Goal: Task Accomplishment & Management: Manage account settings

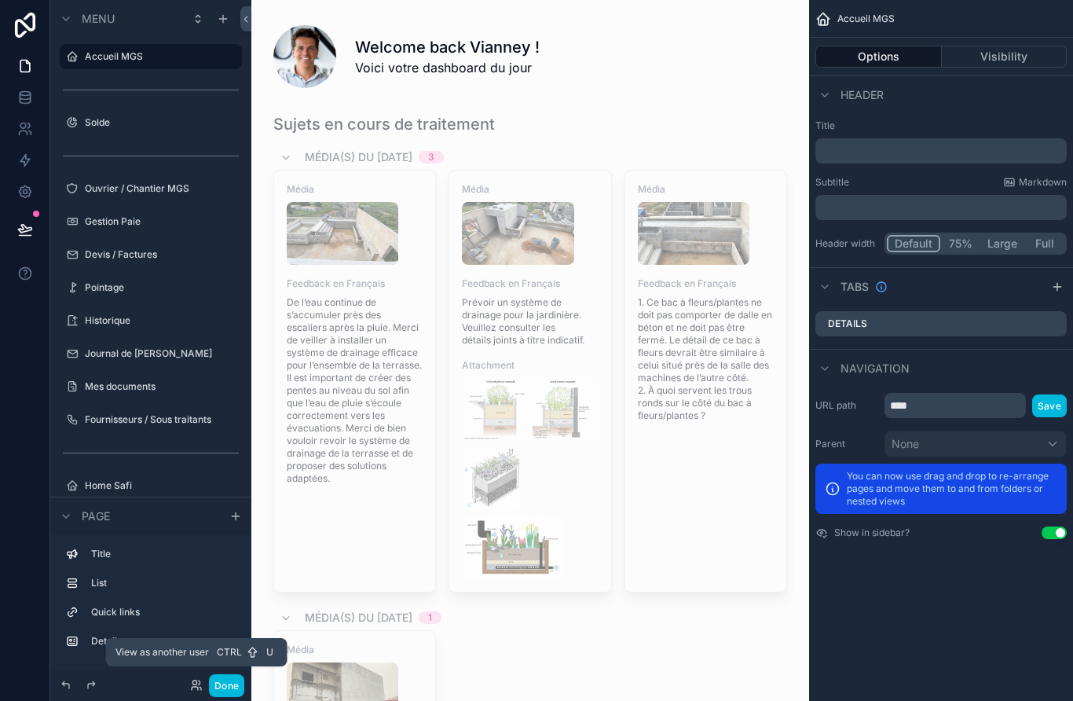
click at [194, 684] on icon at bounding box center [194, 682] width 4 height 4
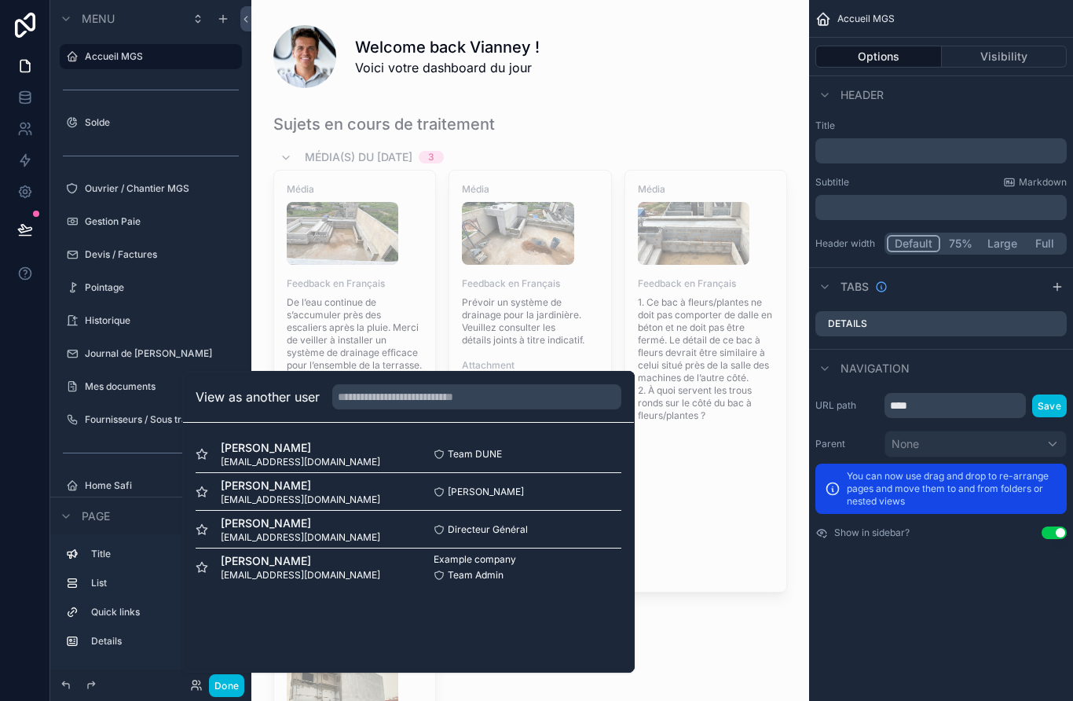
click at [603, 511] on div "Cheikh Sané cheikhmgsconstruction@gmail.com Cheikh Sané Select" at bounding box center [409, 492] width 426 height 38
click at [245, 531] on span "[PERSON_NAME]" at bounding box center [300, 523] width 159 height 16
click at [214, 356] on label "Journal de [PERSON_NAME]" at bounding box center [159, 353] width 148 height 13
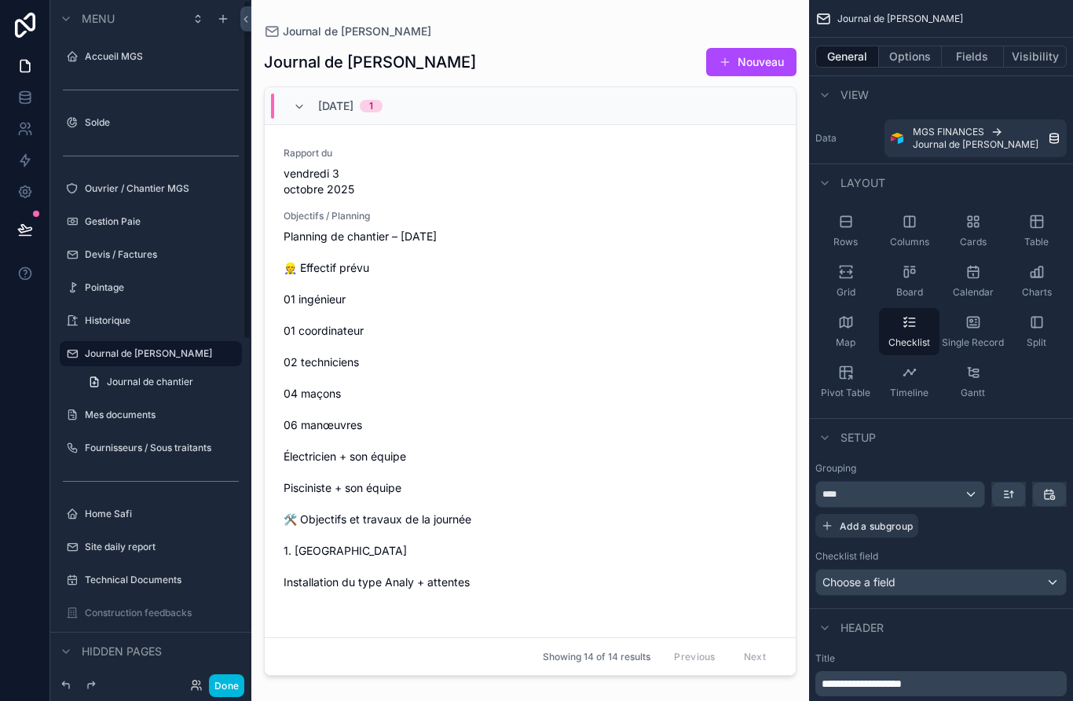
click at [25, 9] on link at bounding box center [25, 25] width 50 height 50
click at [24, 22] on icon at bounding box center [25, 25] width 20 height 25
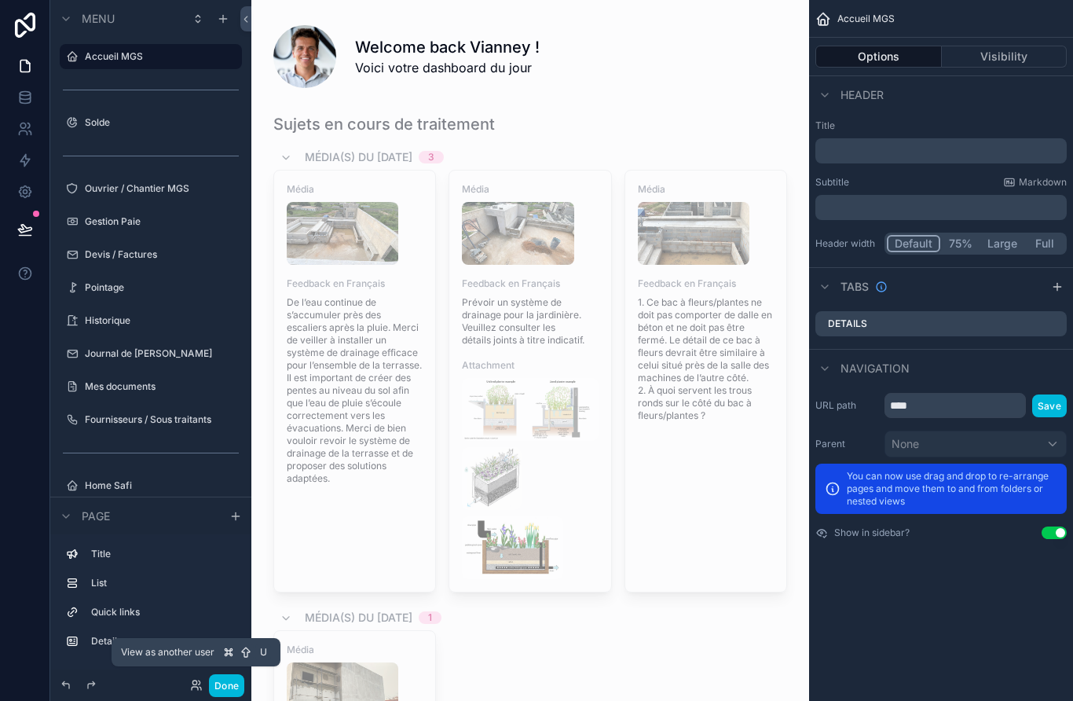
click at [196, 691] on icon at bounding box center [196, 685] width 13 height 13
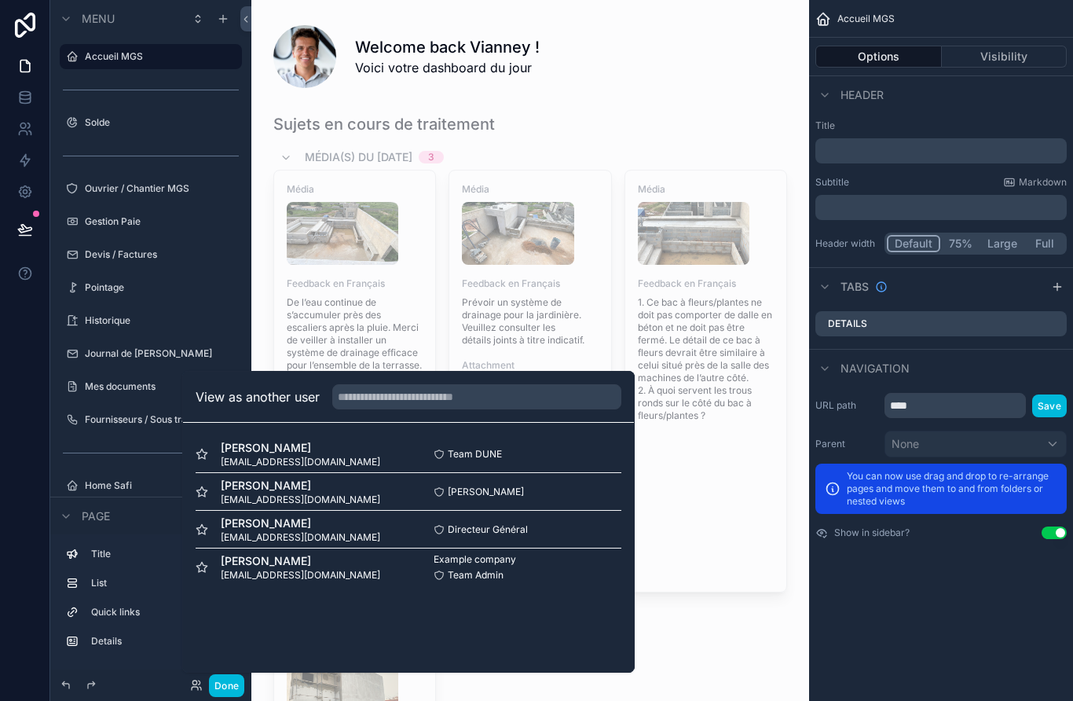
click at [559, 536] on div "Directeur Général Select" at bounding box center [514, 529] width 213 height 13
click at [738, 530] on div "scrollable content" at bounding box center [530, 498] width 533 height 782
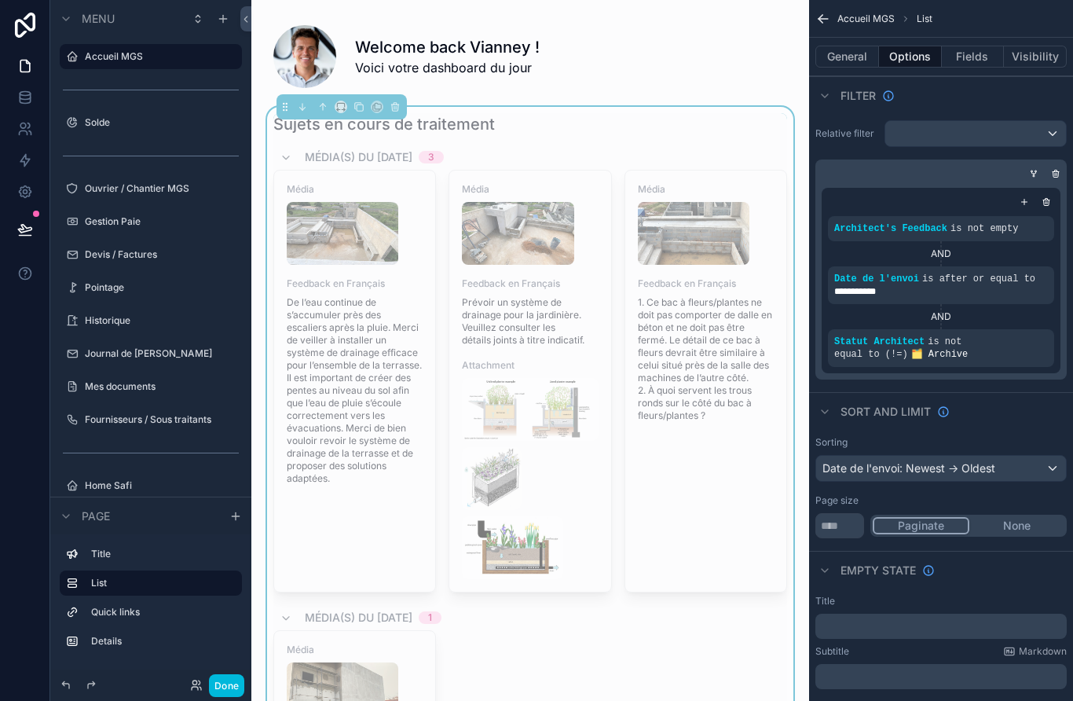
click at [34, 18] on icon at bounding box center [25, 25] width 20 height 25
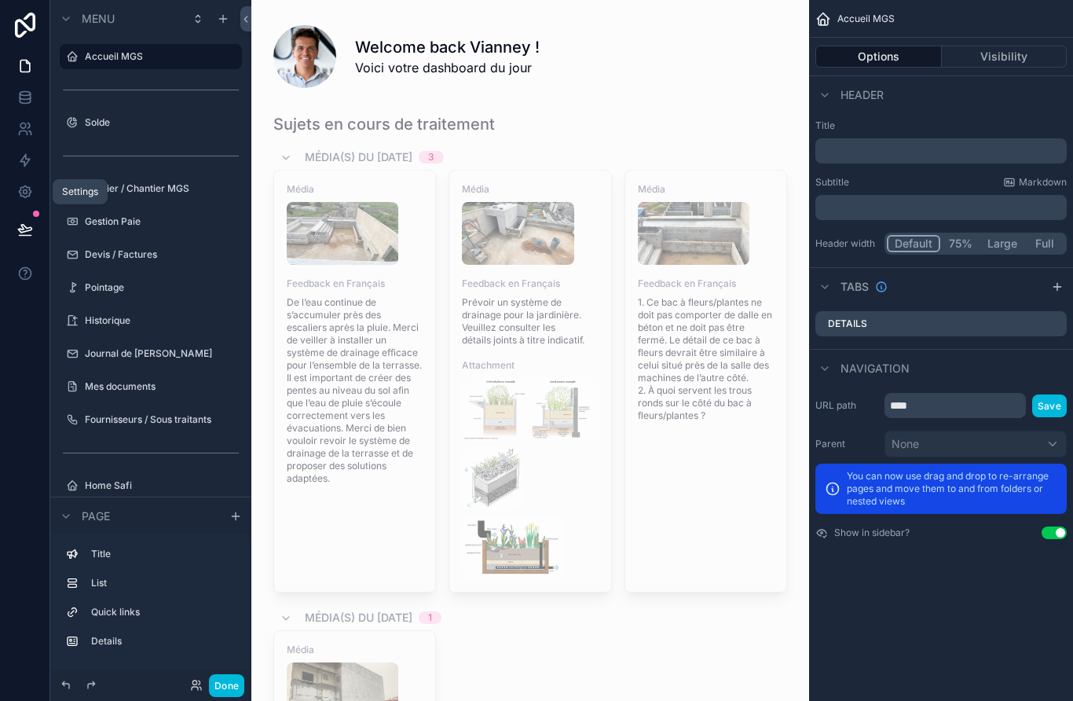
click at [26, 196] on icon at bounding box center [25, 192] width 12 height 12
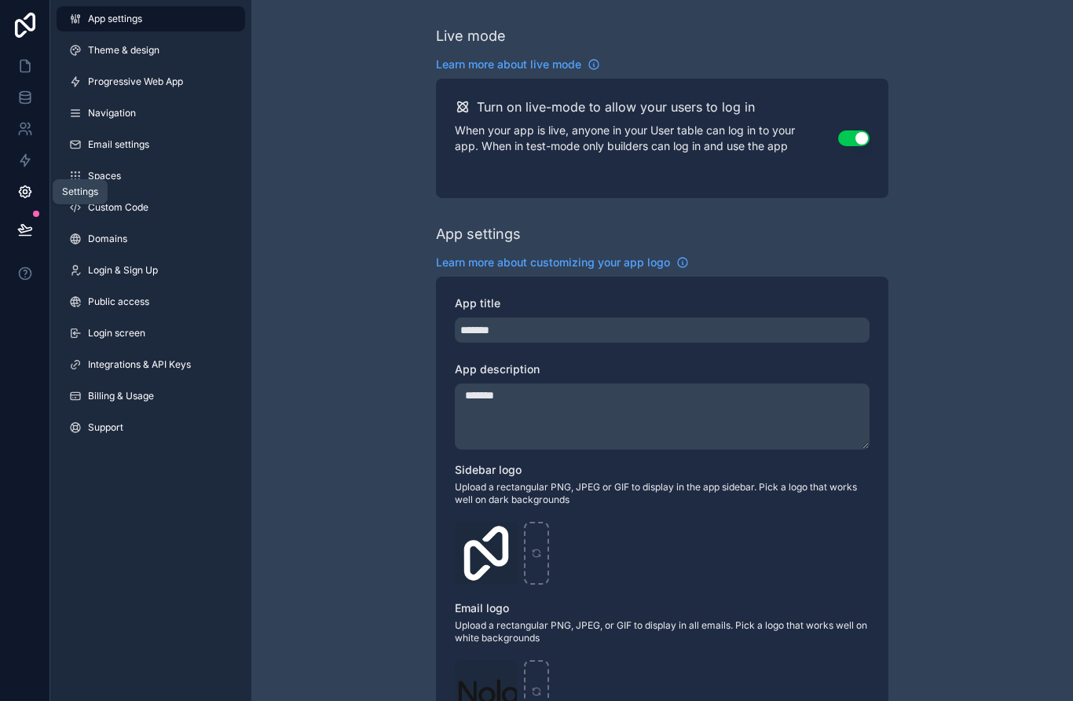
click at [108, 57] on link "Theme & design" at bounding box center [151, 50] width 189 height 25
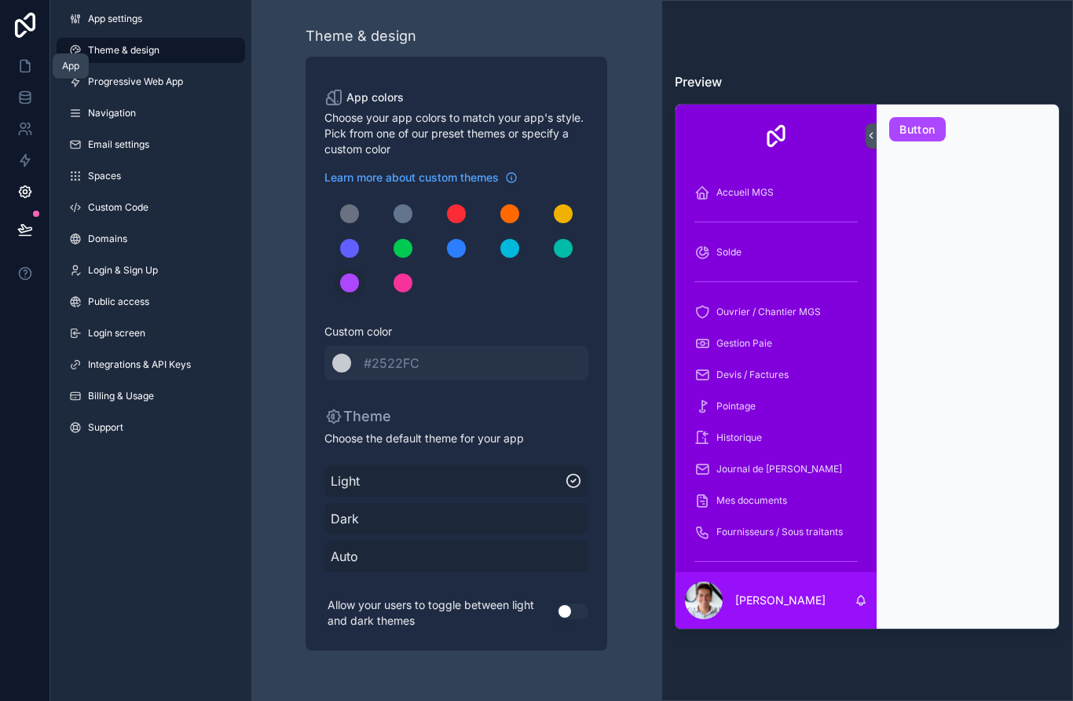
click at [29, 65] on icon at bounding box center [24, 66] width 9 height 12
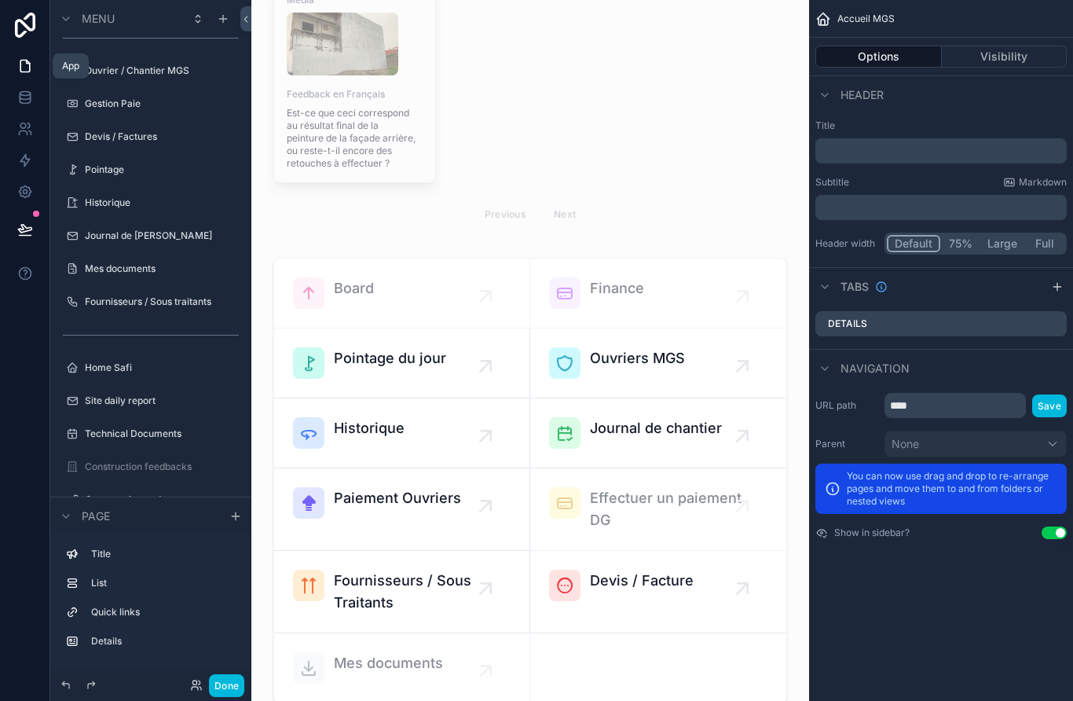
scroll to position [166, 0]
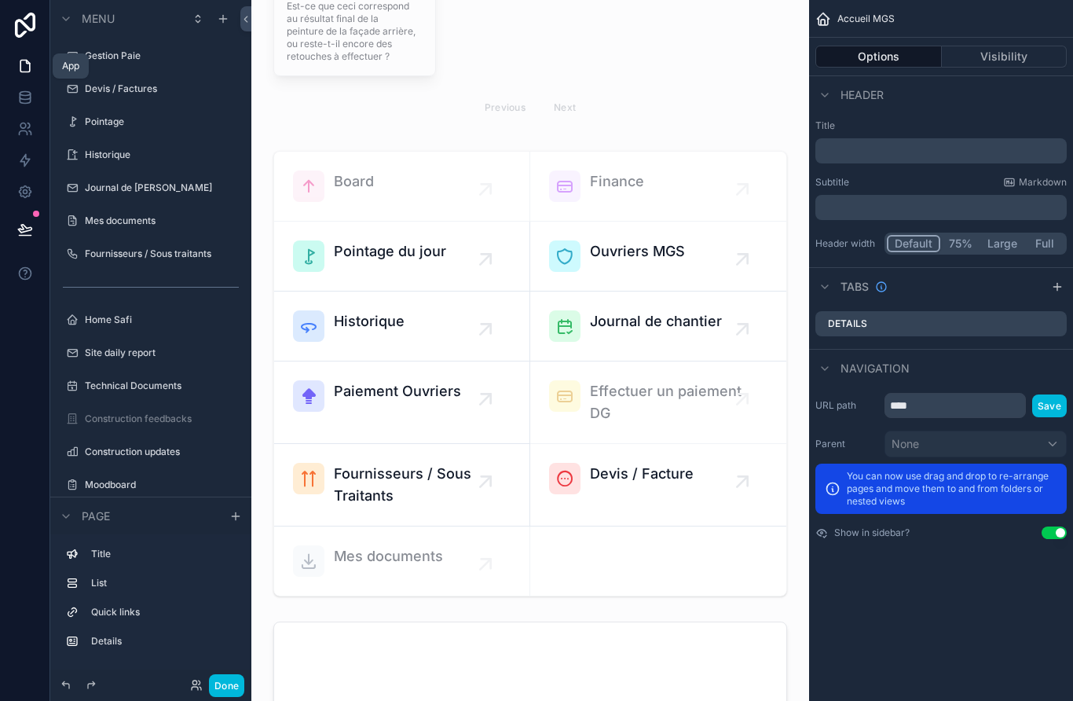
click at [185, 669] on div "Title List Quick links Details" at bounding box center [150, 601] width 201 height 135
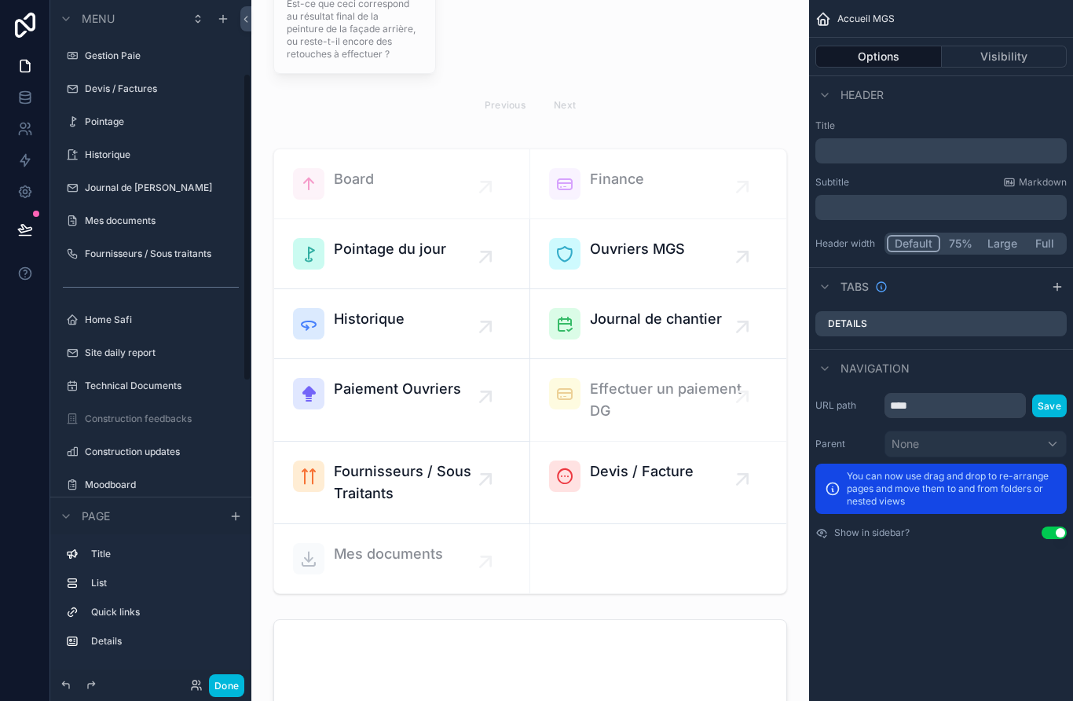
scroll to position [760, 0]
click at [185, 669] on div "Title List Quick links Details" at bounding box center [150, 601] width 201 height 135
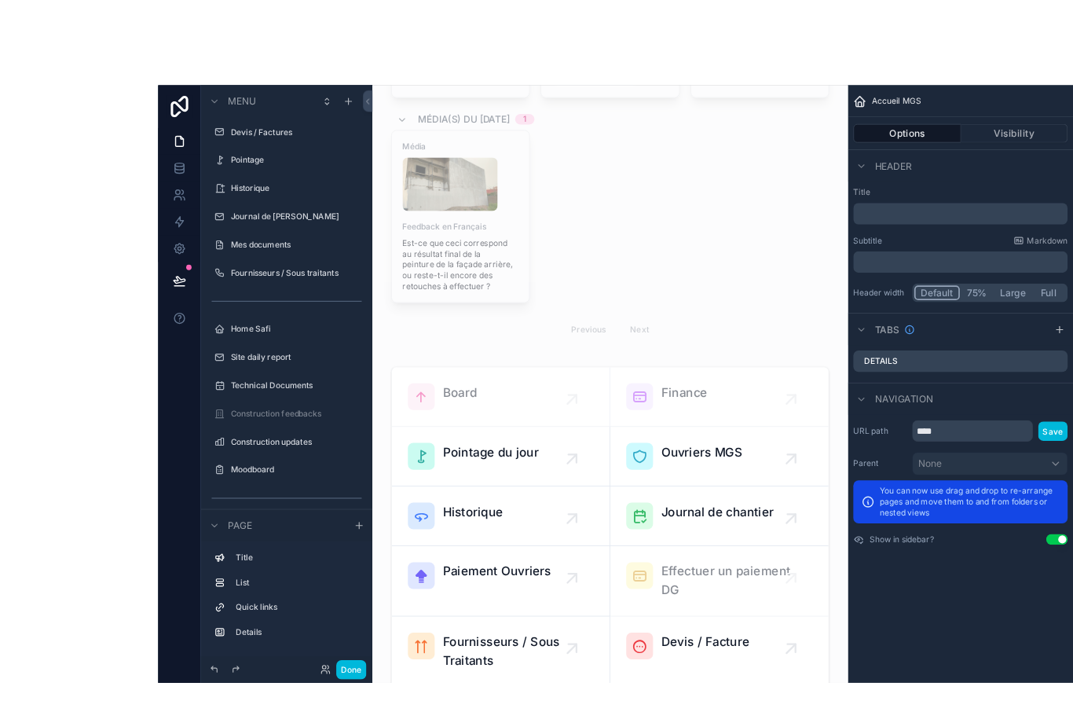
scroll to position [16, 0]
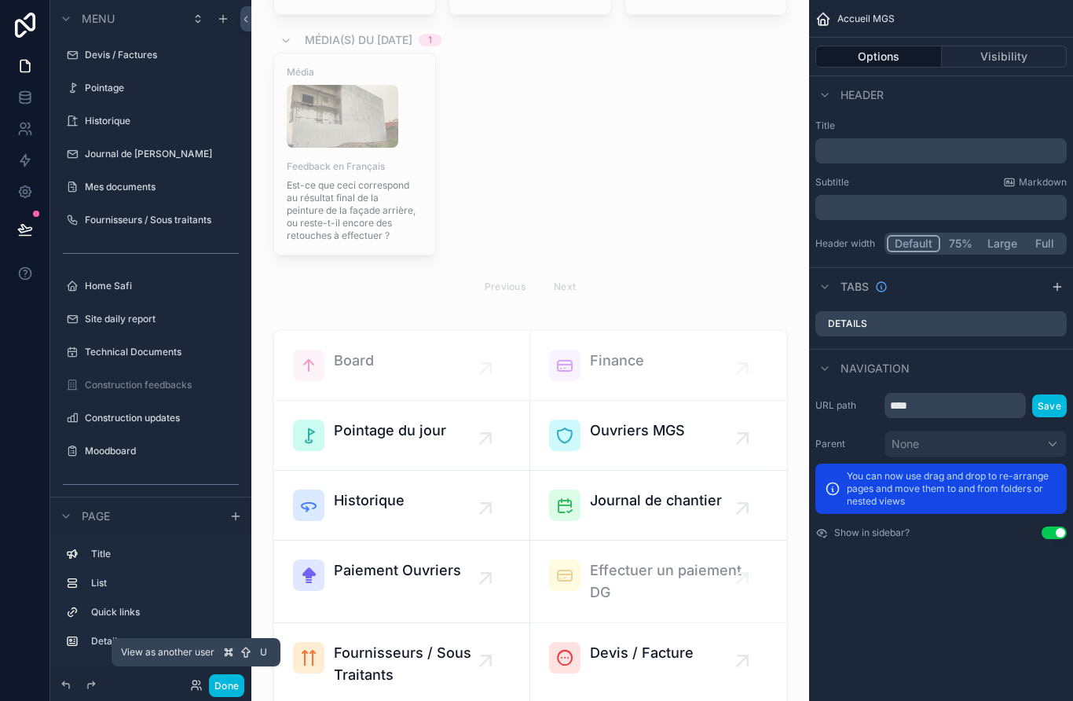
click at [196, 687] on icon at bounding box center [196, 685] width 13 height 13
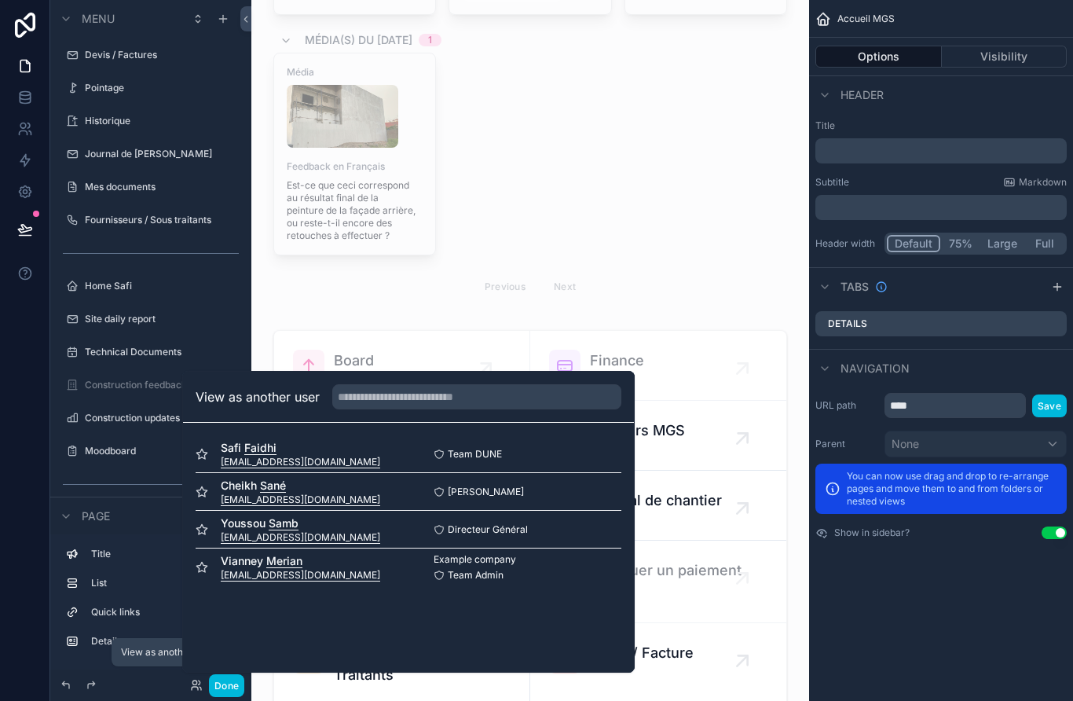
click at [586, 456] on div "Team DUNE Select" at bounding box center [514, 454] width 213 height 13
click at [189, 692] on div "Done" at bounding box center [213, 685] width 62 height 23
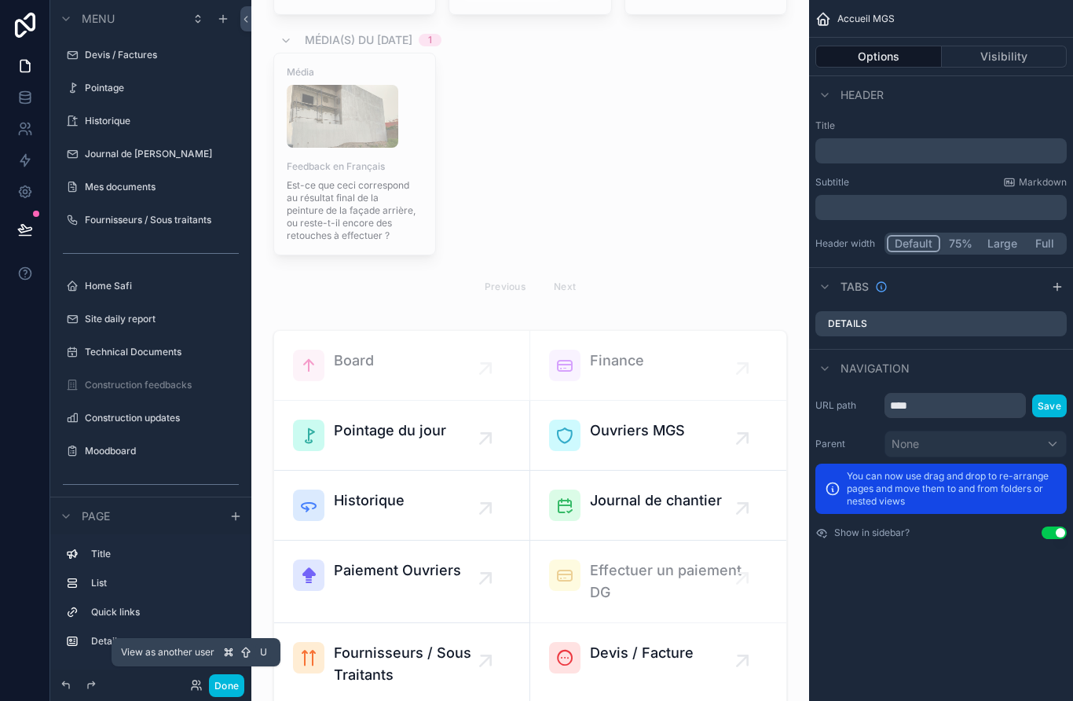
click at [228, 687] on button "Done" at bounding box center [226, 685] width 35 height 23
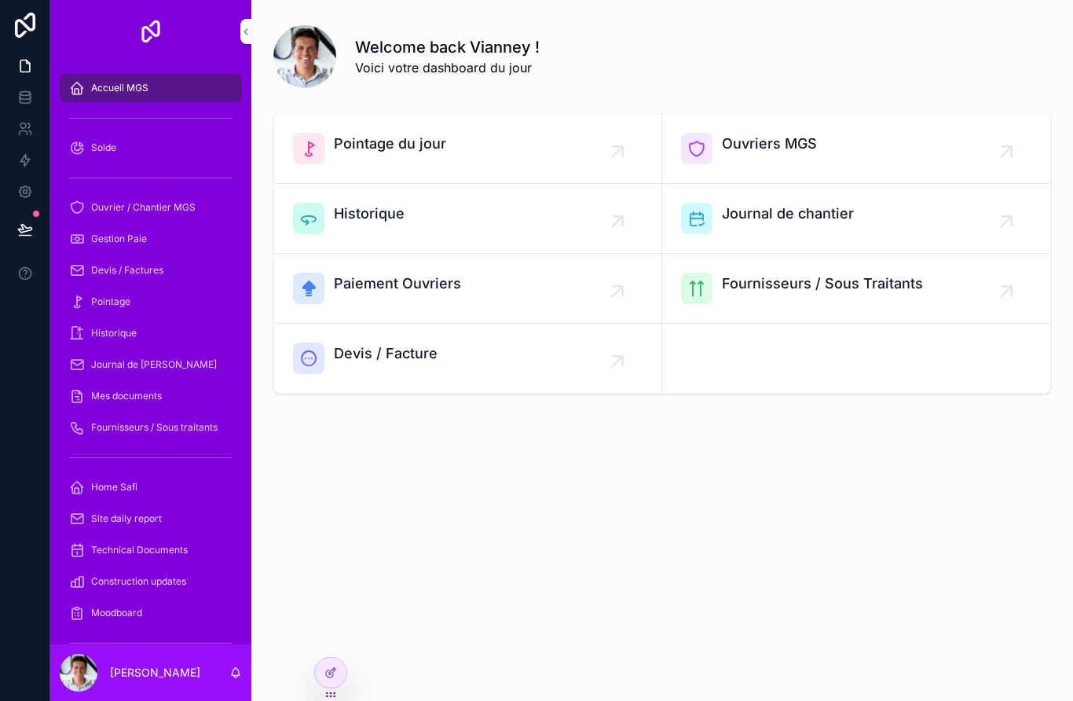
click at [340, 690] on div at bounding box center [330, 679] width 33 height 44
click at [321, 672] on div at bounding box center [330, 672] width 31 height 30
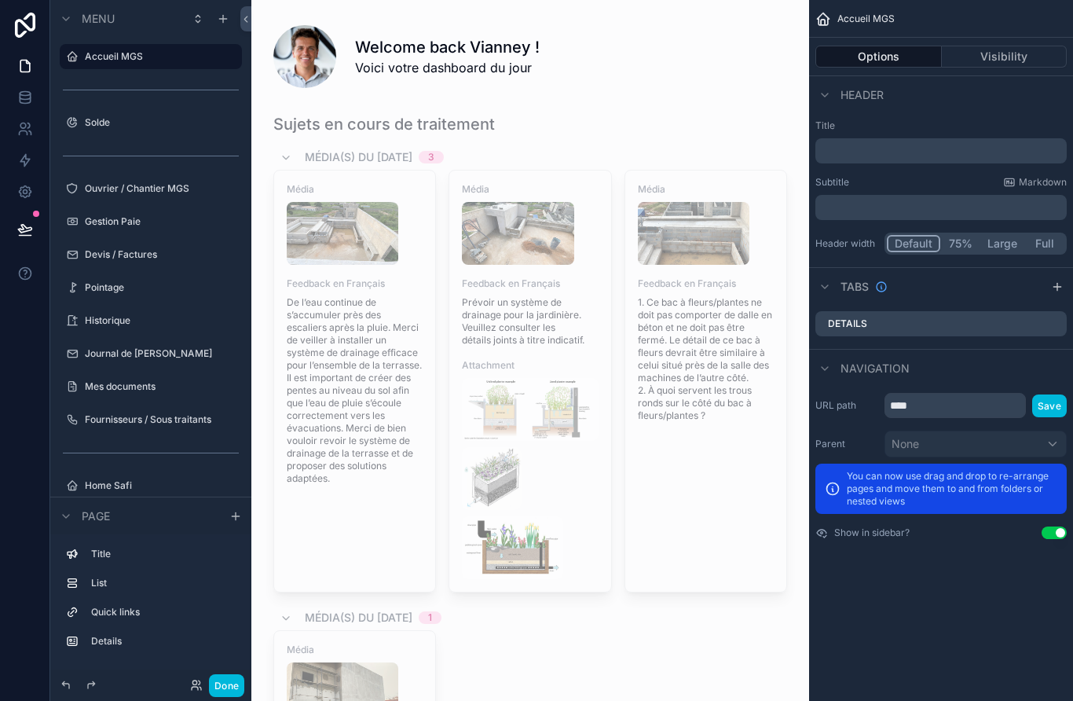
click at [230, 696] on button "Done" at bounding box center [226, 685] width 35 height 23
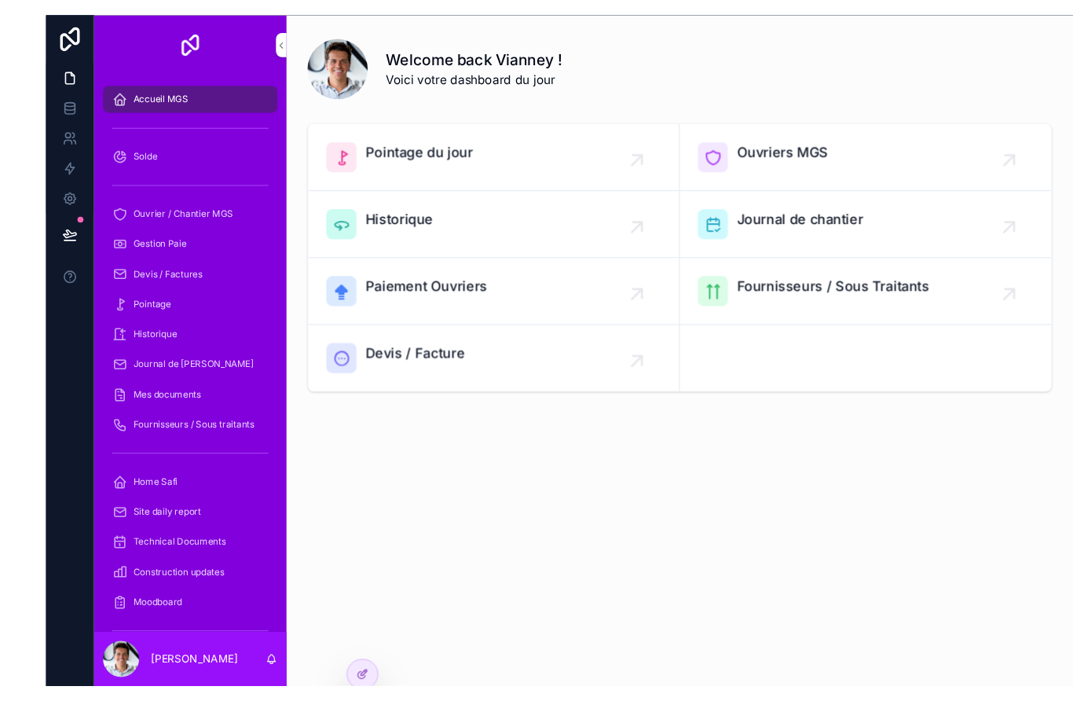
scroll to position [12, 0]
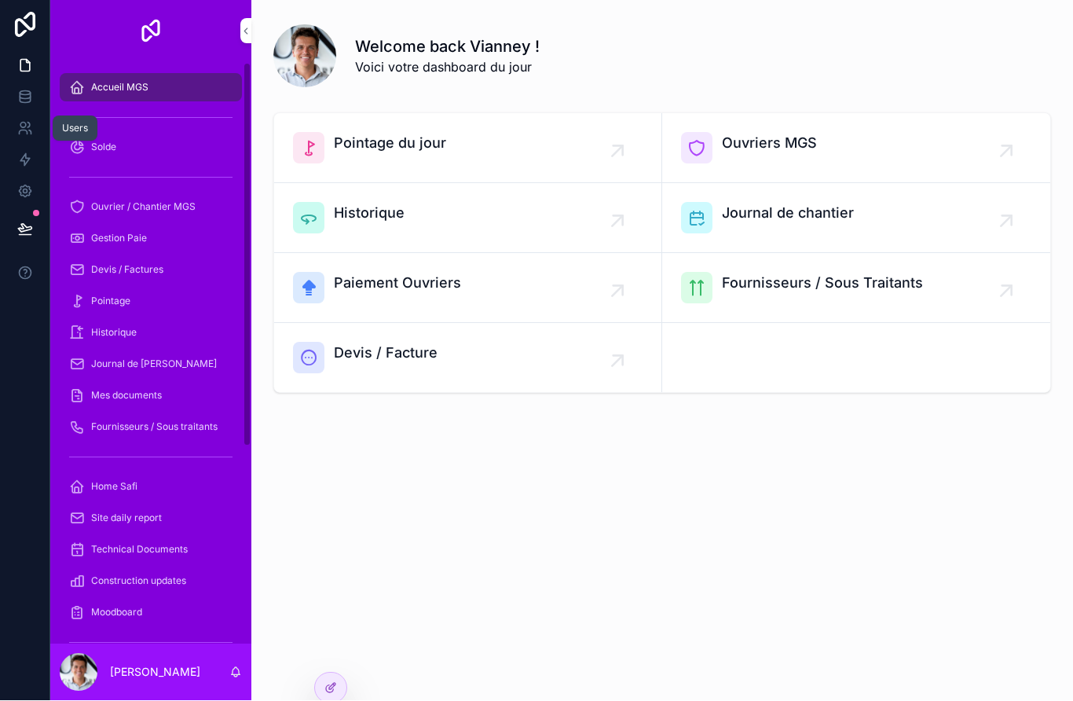
click at [21, 121] on icon at bounding box center [25, 129] width 16 height 16
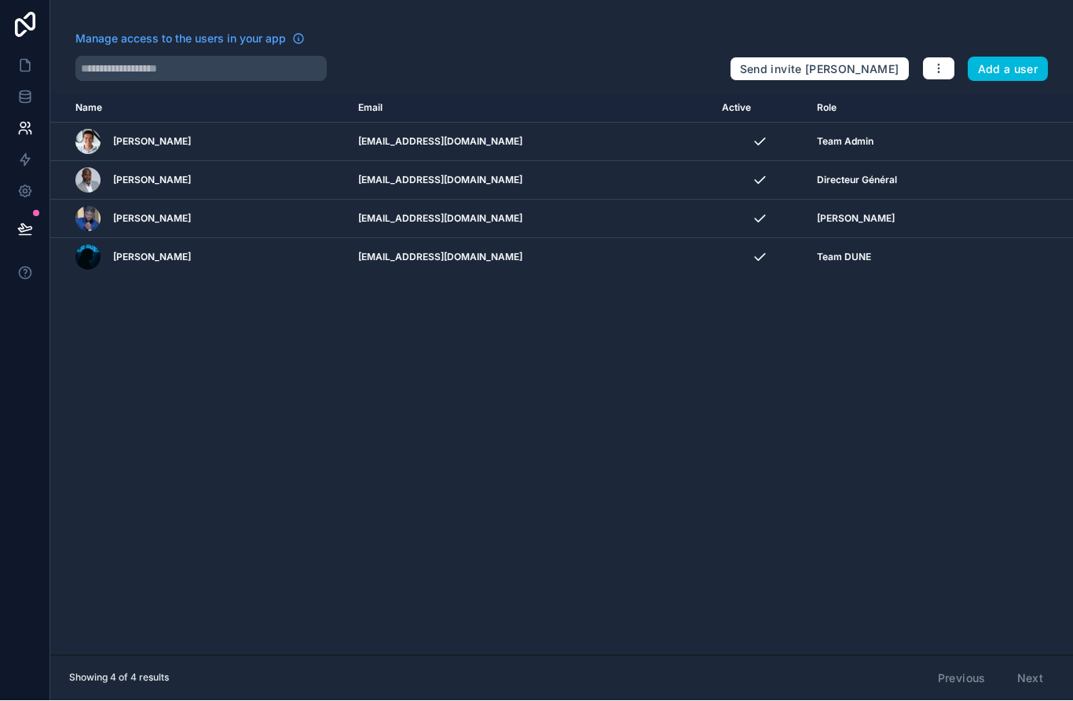
click at [936, 63] on icon "button" at bounding box center [938, 69] width 13 height 13
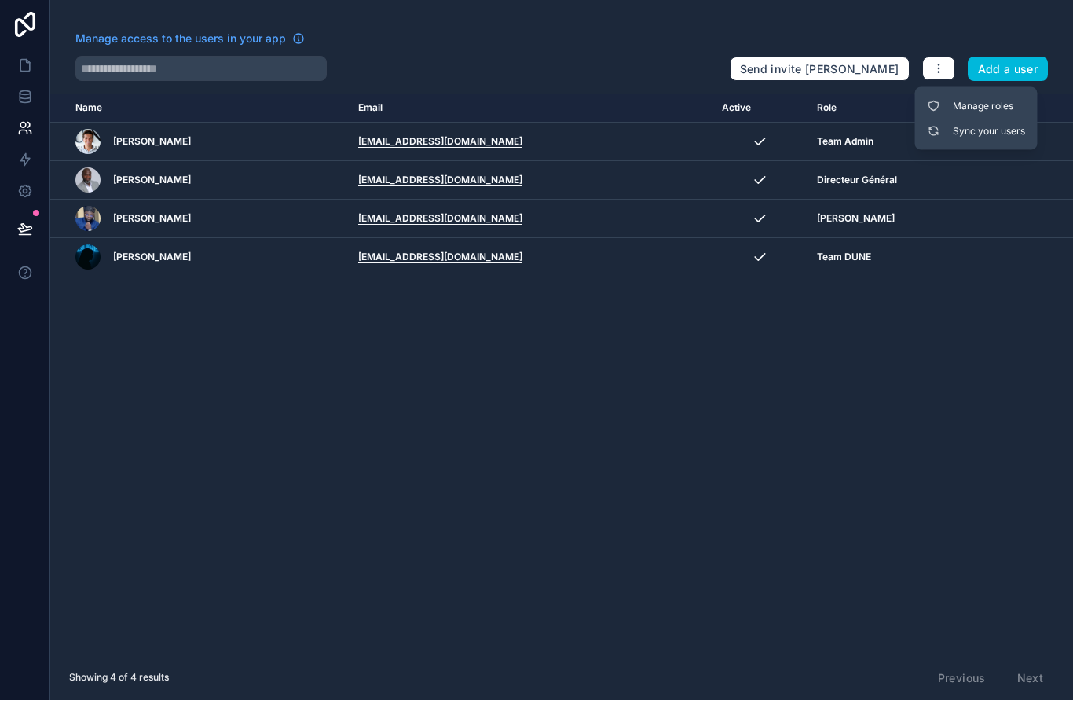
click at [971, 99] on link "Manage roles" at bounding box center [976, 106] width 110 height 25
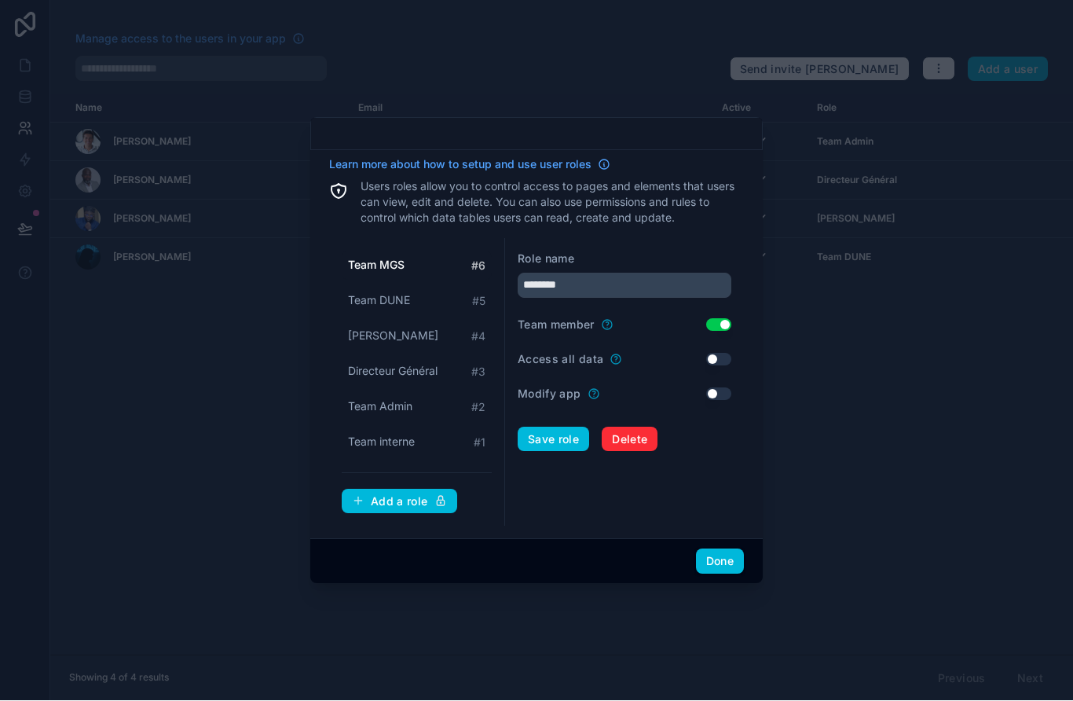
click at [862, 328] on div at bounding box center [536, 350] width 1073 height 701
click at [729, 566] on button "Done" at bounding box center [720, 561] width 48 height 25
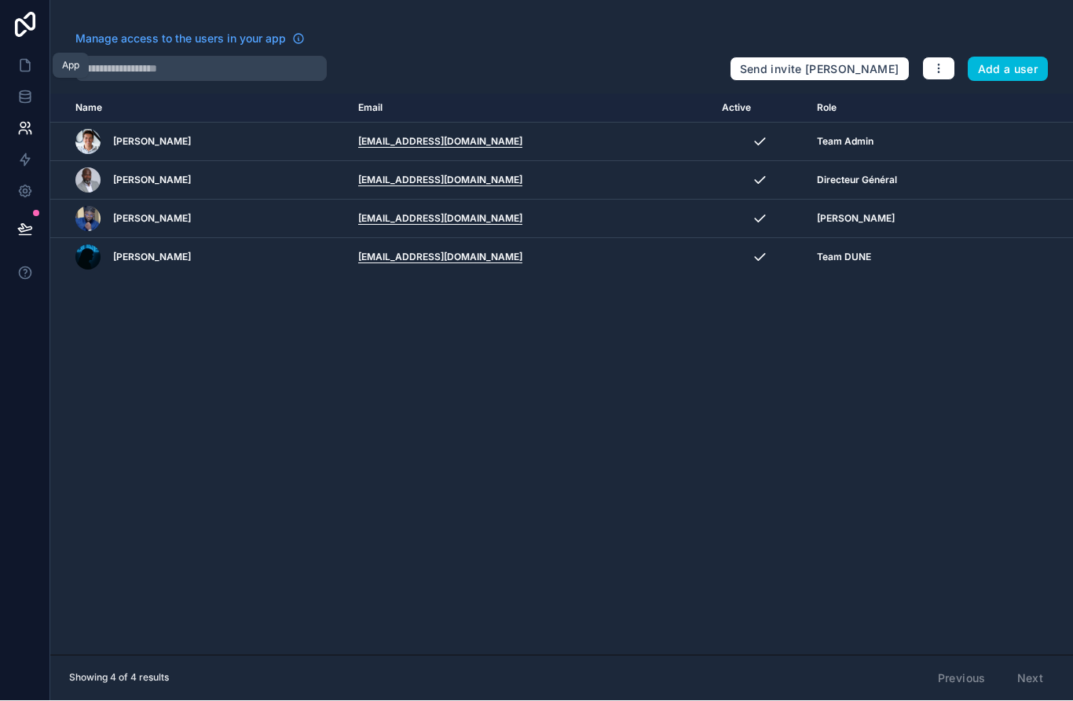
click at [24, 58] on icon at bounding box center [25, 66] width 16 height 16
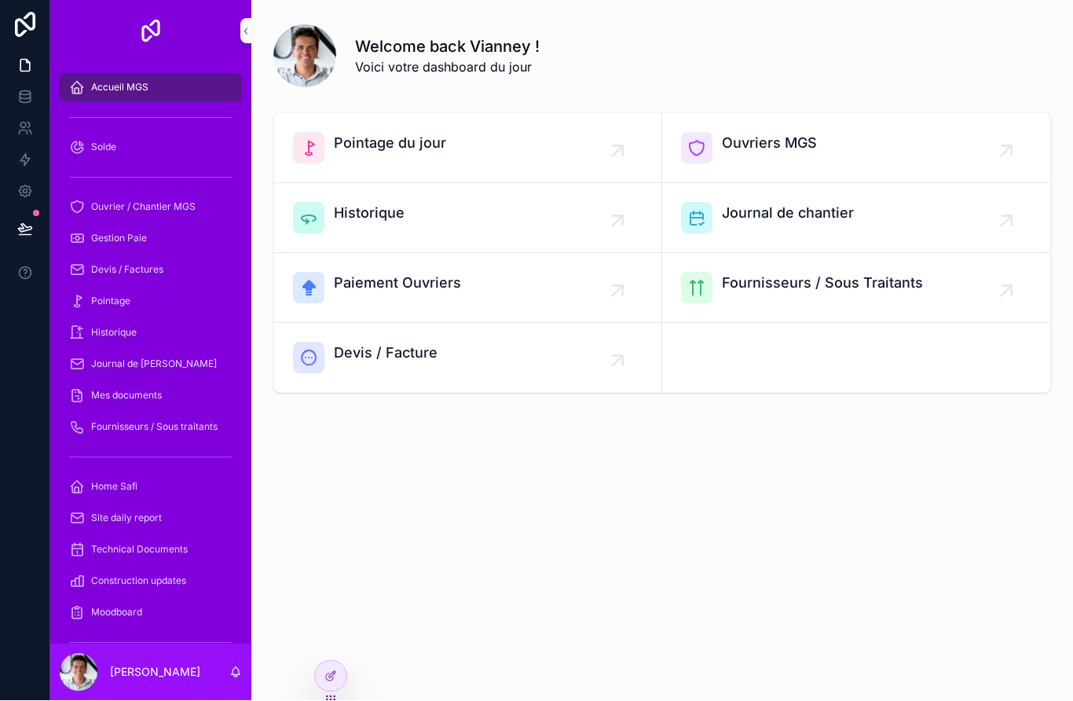
click at [356, 581] on div "Welcome back Vianney ! Voici votre dashboard du jour Pointage du jour Ouvriers …" at bounding box center [662, 350] width 822 height 701
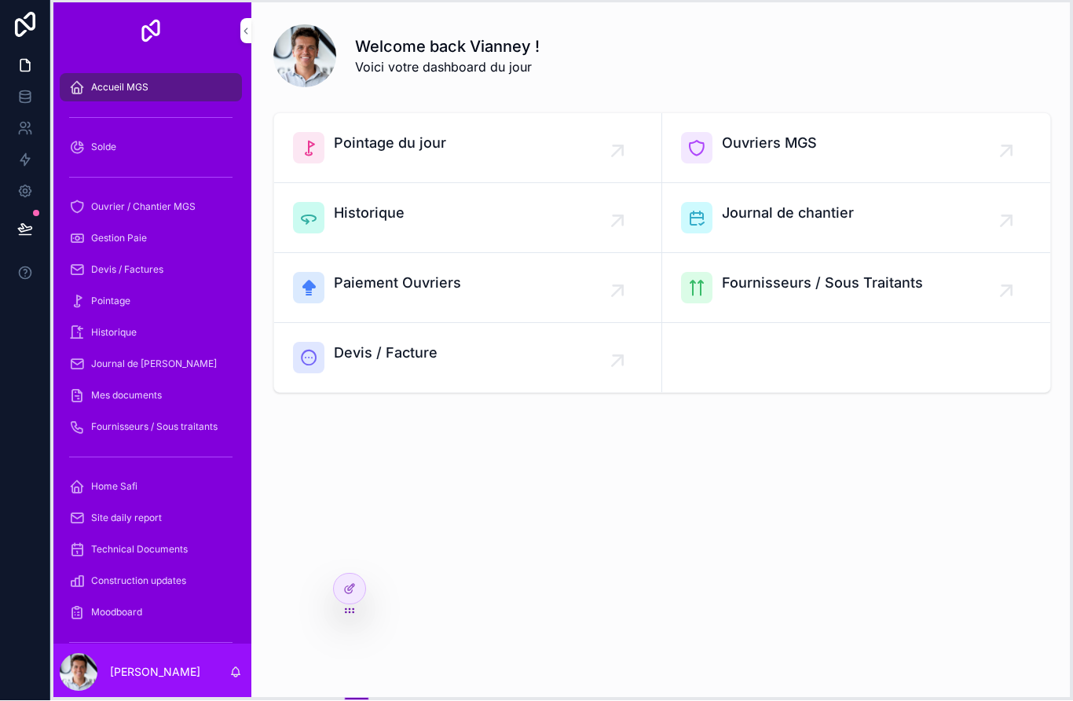
drag, startPoint x: 332, startPoint y: 696, endPoint x: 344, endPoint y: 554, distance: 142.7
drag, startPoint x: 342, startPoint y: 691, endPoint x: 382, endPoint y: 153, distance: 539.6
